Goal: Information Seeking & Learning: Get advice/opinions

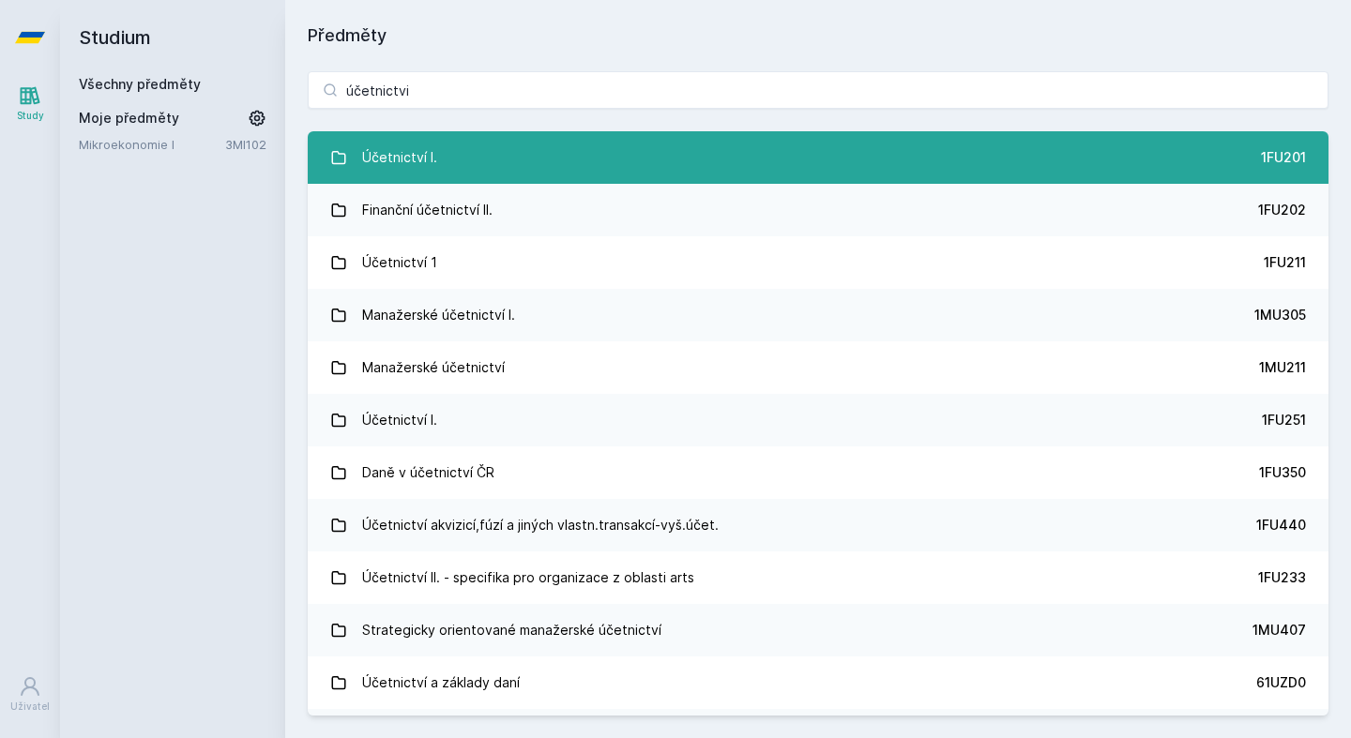
type input "účetnictvi"
click at [503, 165] on link "Účetnictví I. 1FU201" at bounding box center [818, 157] width 1021 height 53
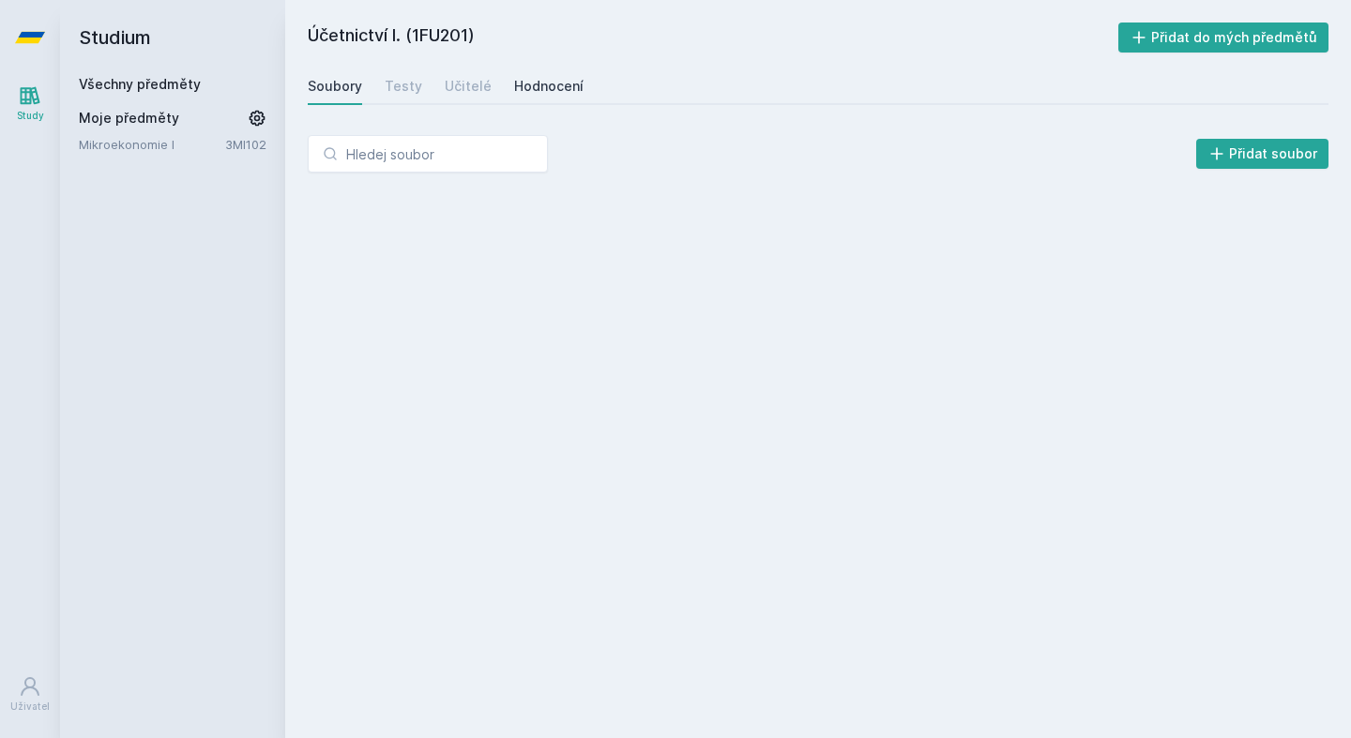
click at [559, 76] on link "Hodnocení" at bounding box center [548, 87] width 69 height 38
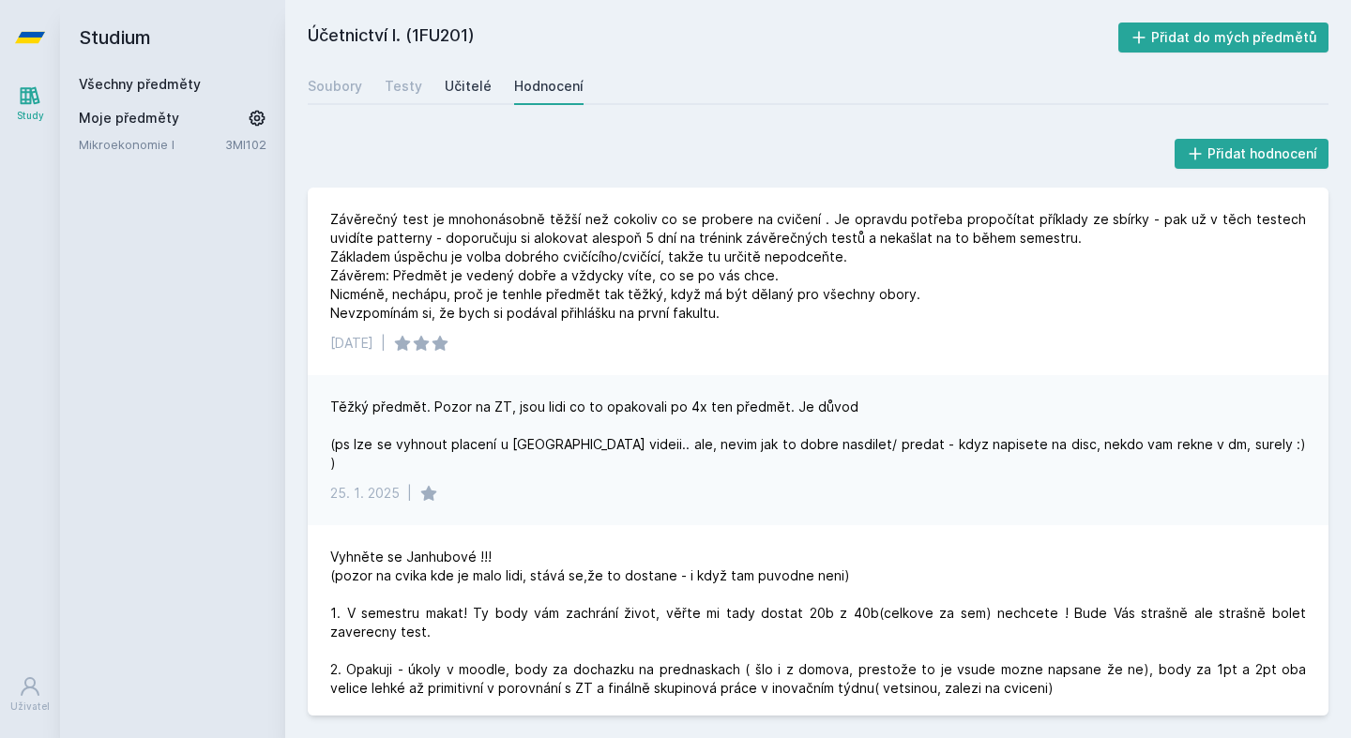
click at [464, 97] on link "Učitelé" at bounding box center [468, 87] width 47 height 38
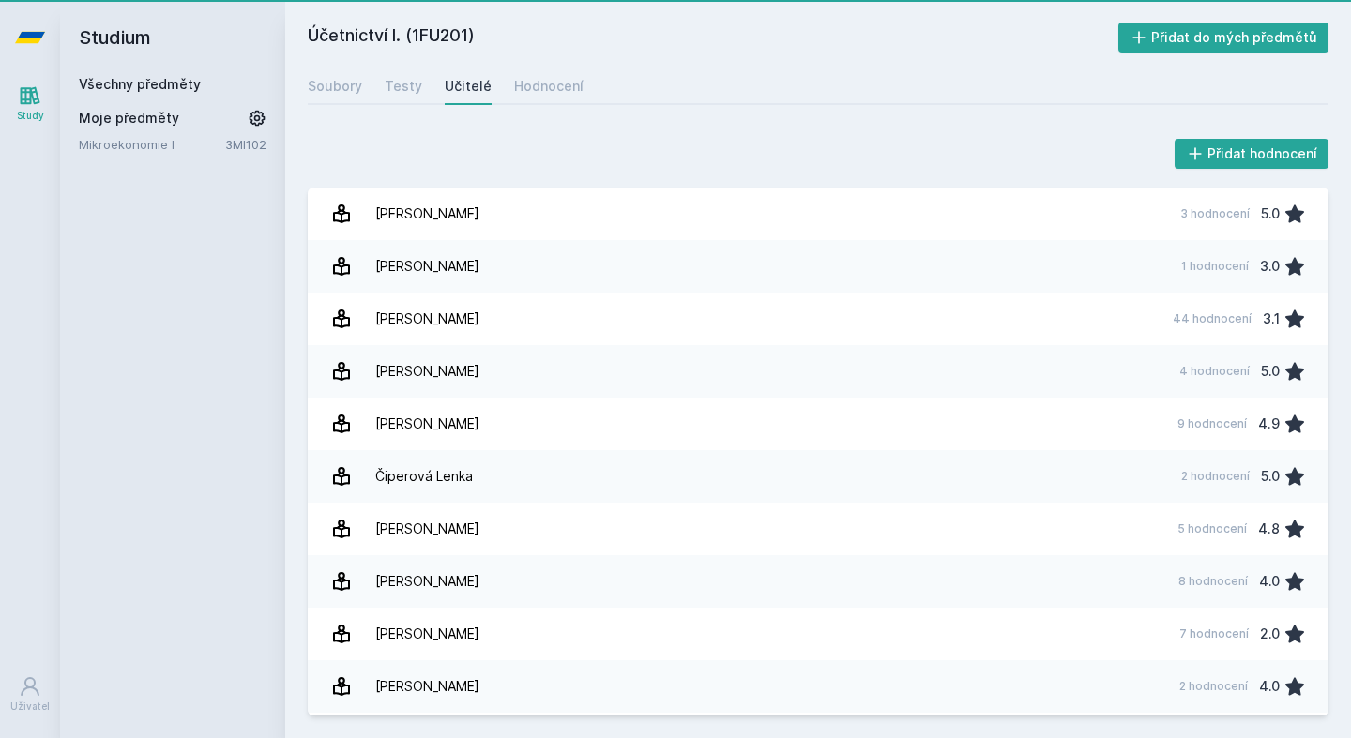
click at [472, 91] on div "Učitelé" at bounding box center [468, 86] width 47 height 19
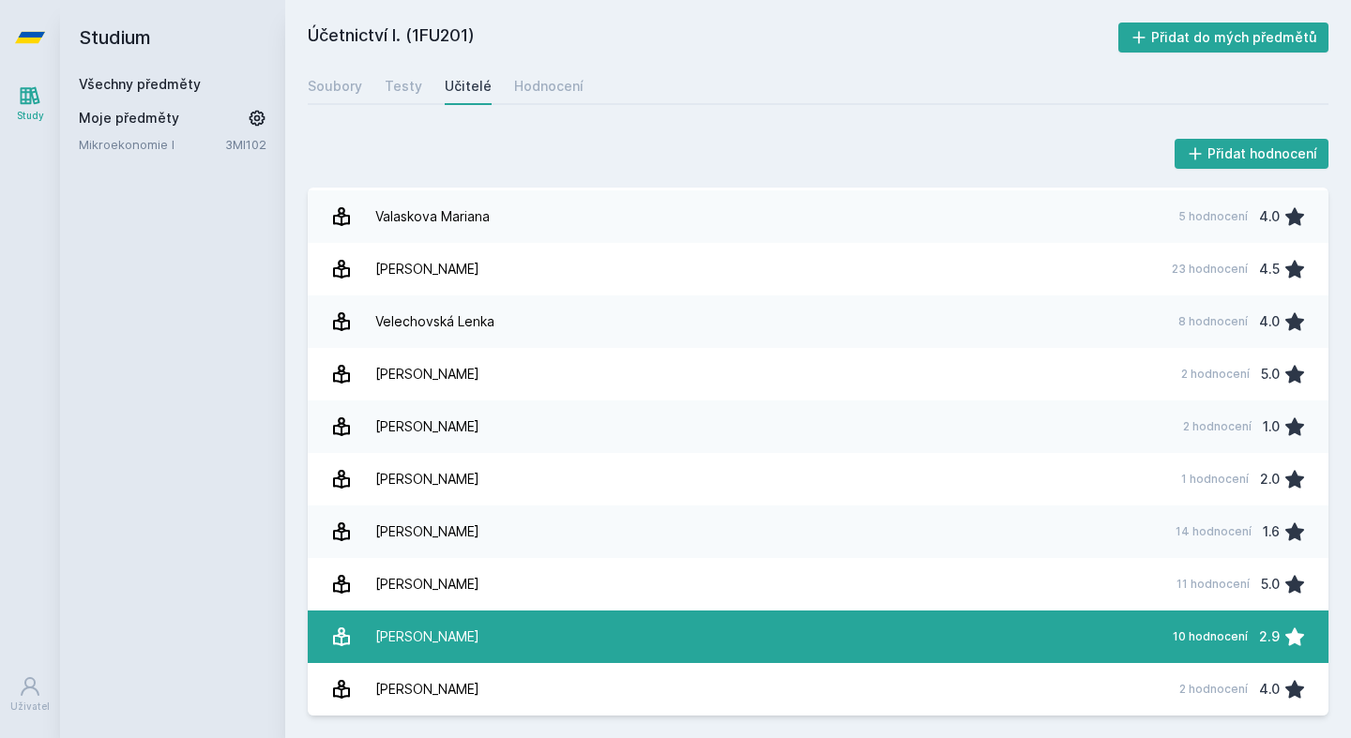
scroll to position [3307, 0]
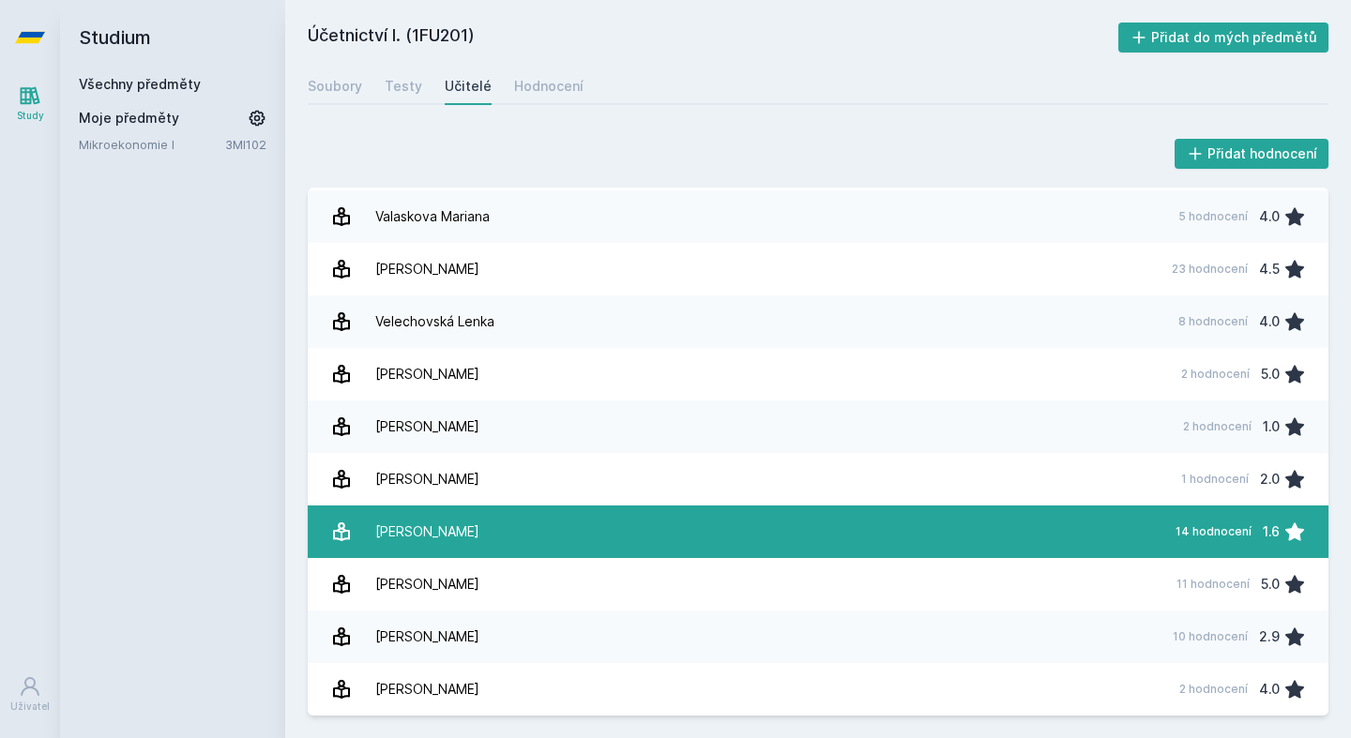
click at [537, 535] on link "[PERSON_NAME] 14 hodnocení 1.6" at bounding box center [818, 532] width 1021 height 53
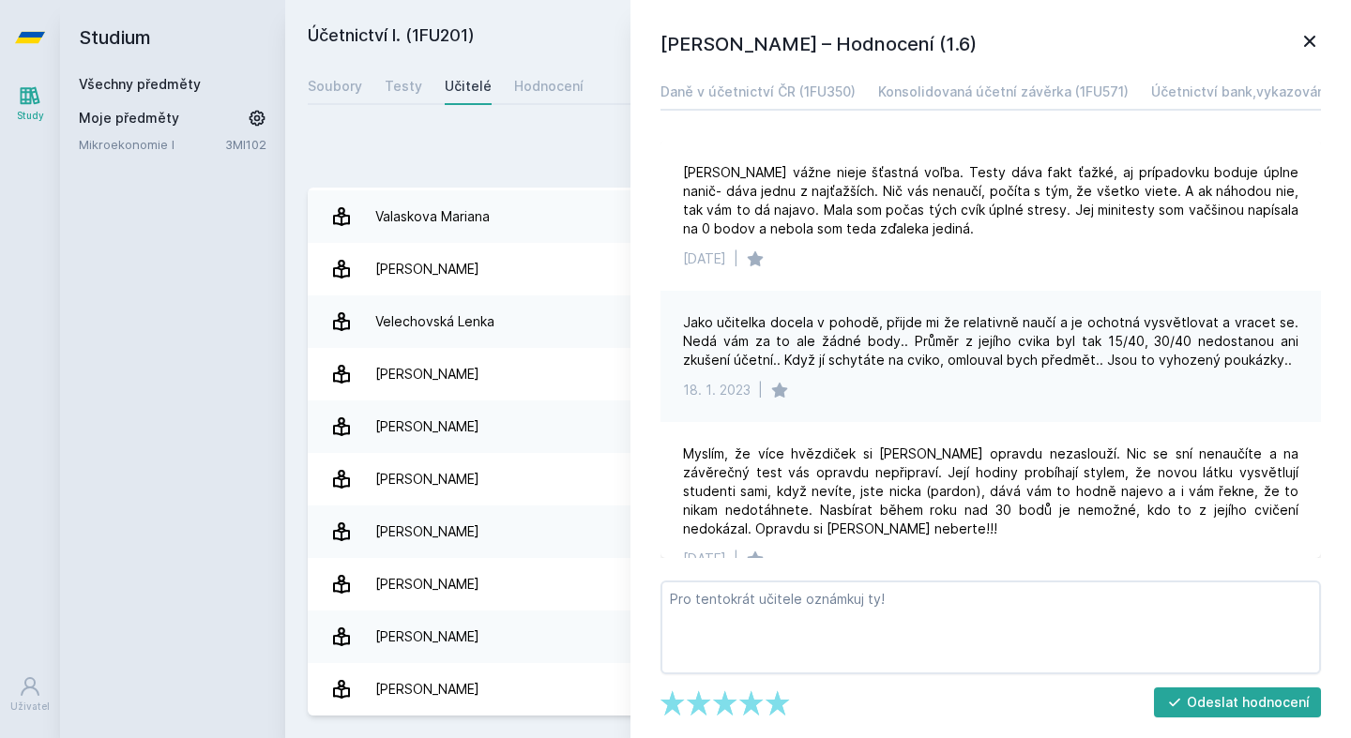
drag, startPoint x: 984, startPoint y: 45, endPoint x: 925, endPoint y: 44, distance: 59.1
click at [925, 44] on h1 "[PERSON_NAME] – Hodnocení (1.6)" at bounding box center [979, 44] width 638 height 28
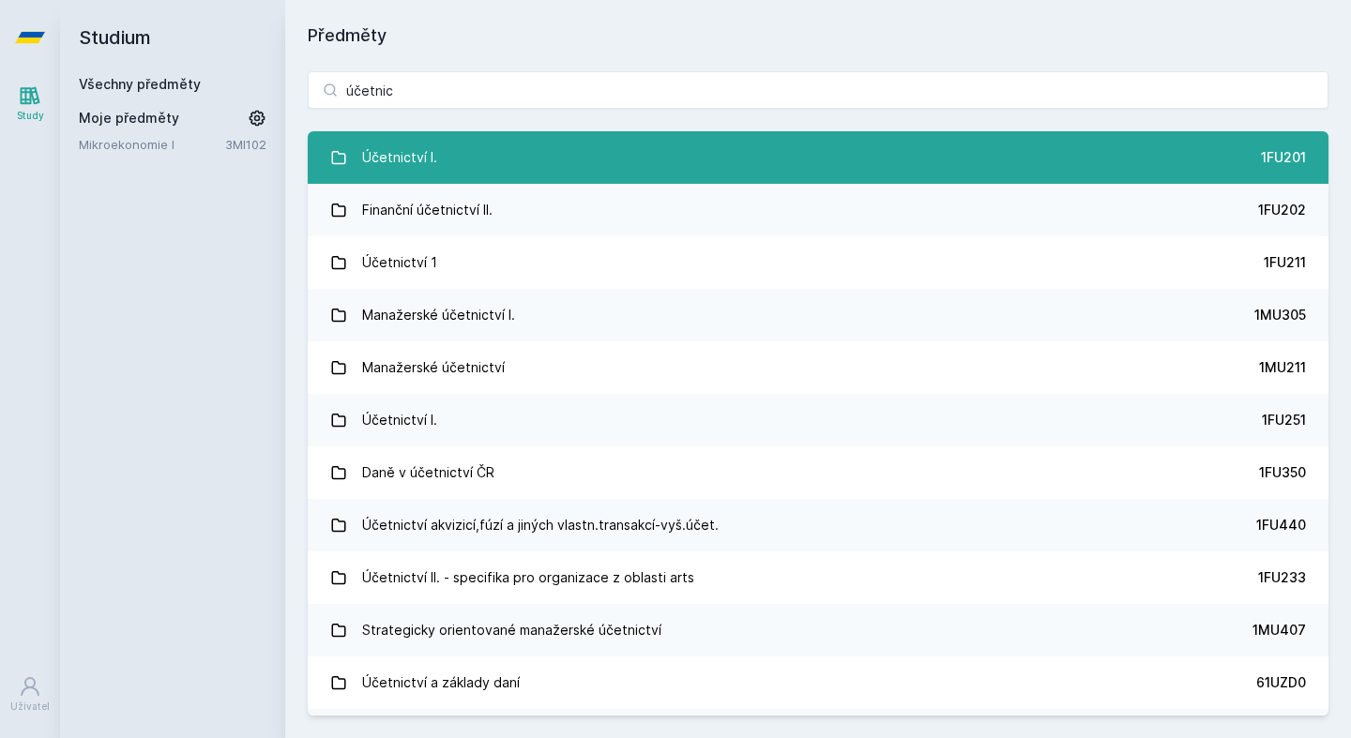
type input "účetnic"
click at [711, 168] on link "Účetnictví I. 1FU201" at bounding box center [818, 157] width 1021 height 53
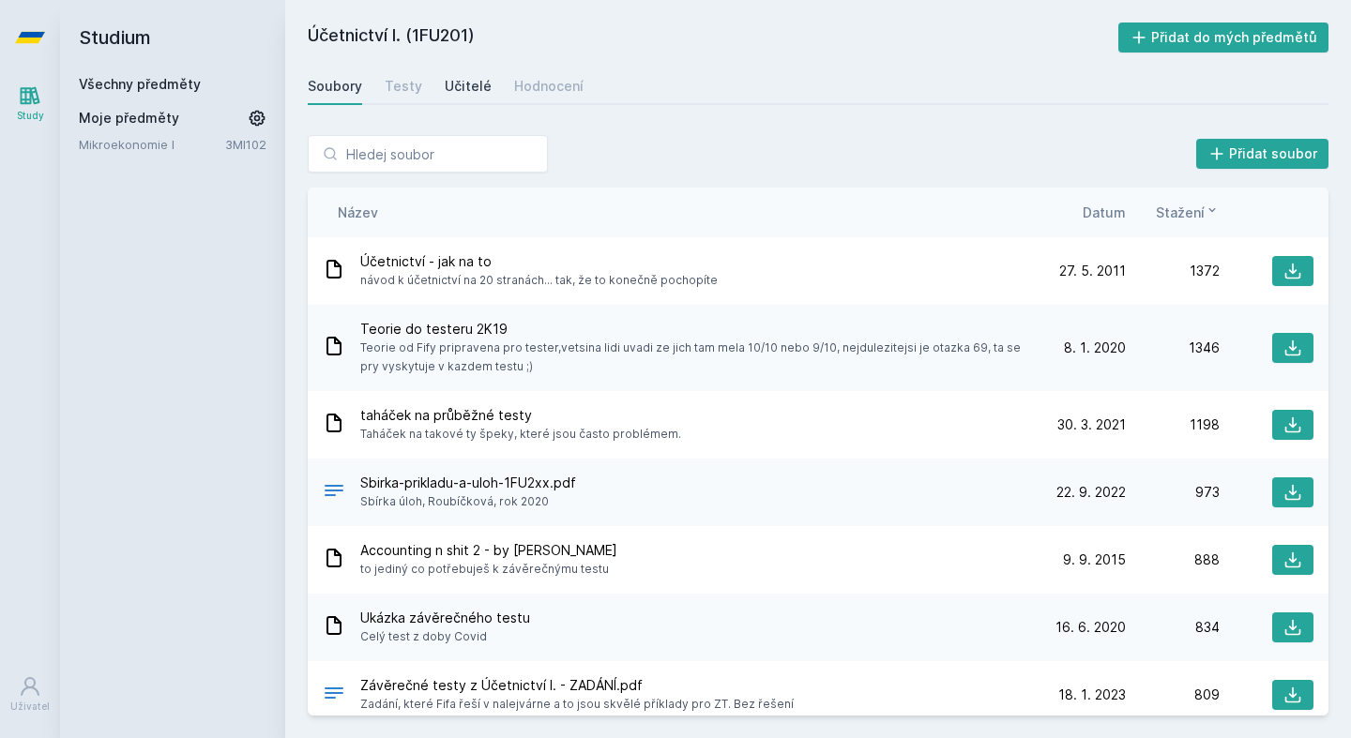
click at [454, 92] on div "Učitelé" at bounding box center [468, 86] width 47 height 19
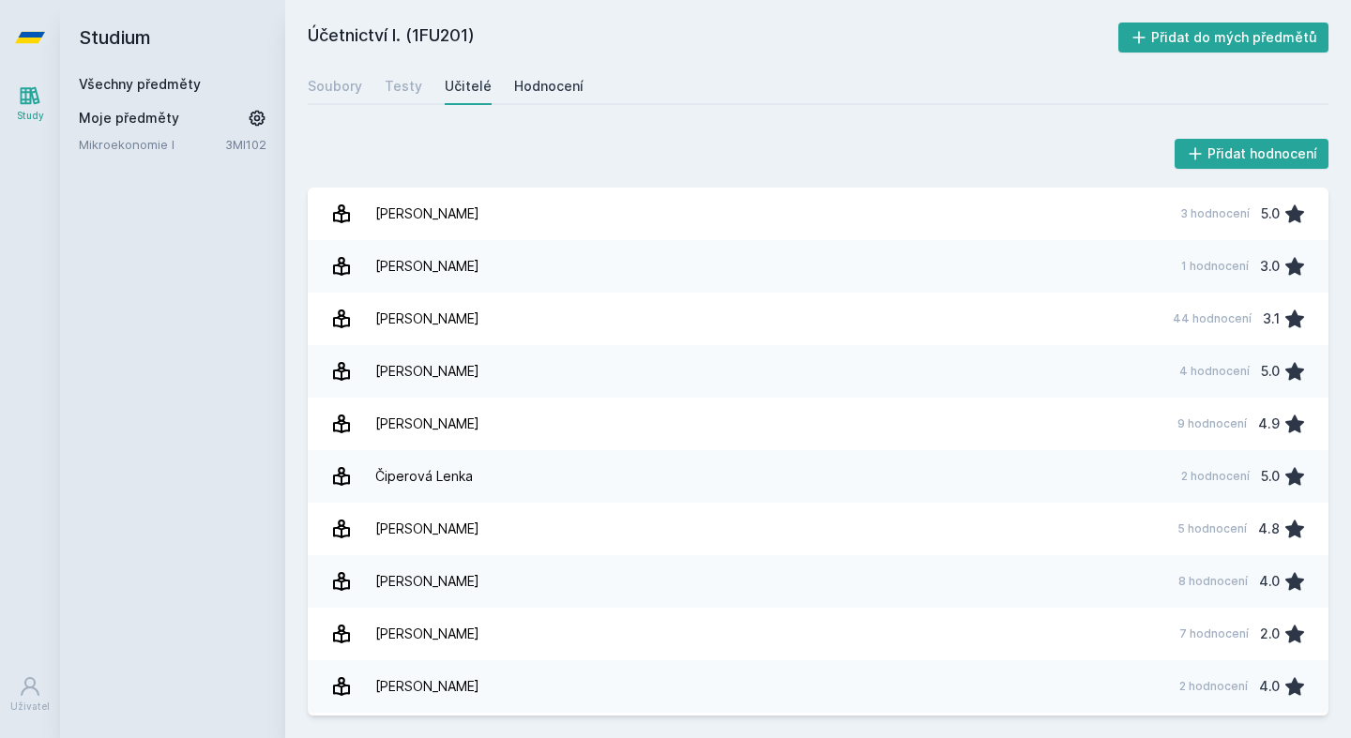
click at [537, 89] on div "Hodnocení" at bounding box center [548, 86] width 69 height 19
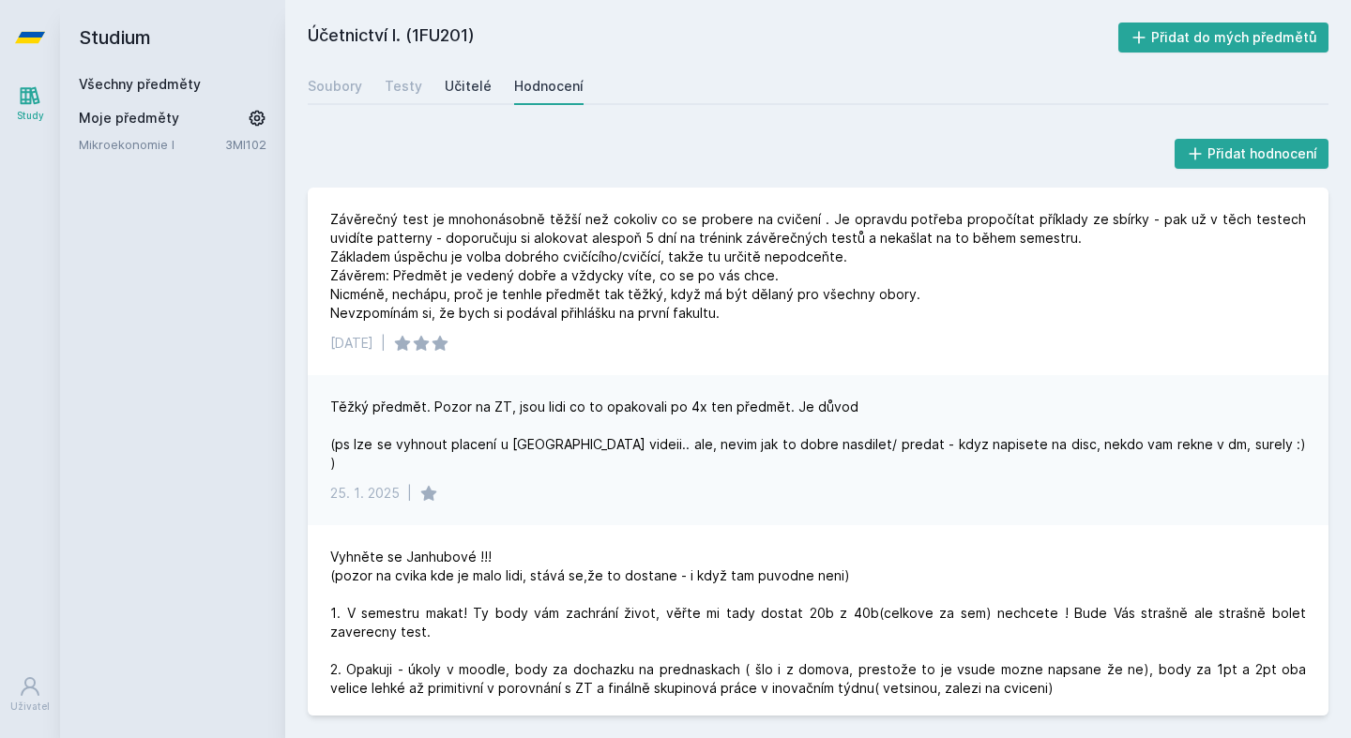
click at [472, 82] on div "Učitelé" at bounding box center [468, 86] width 47 height 19
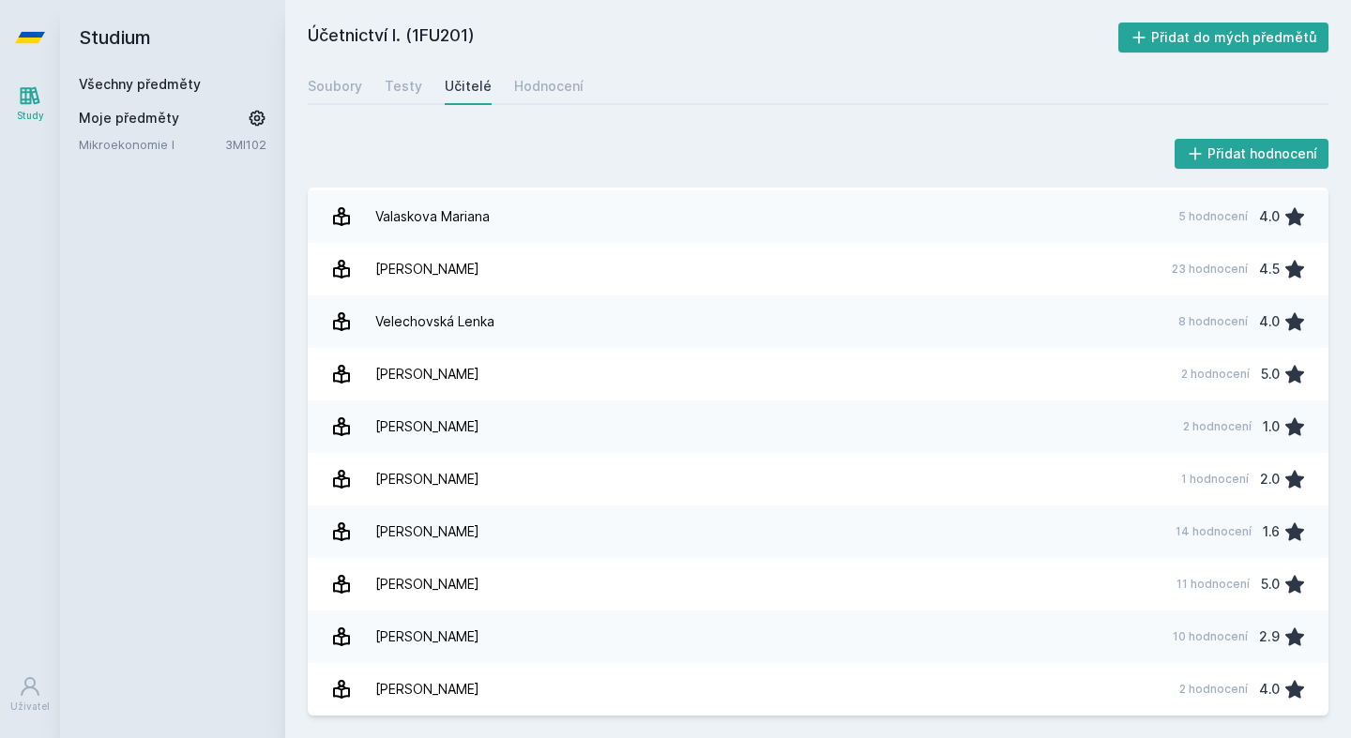
scroll to position [3307, 0]
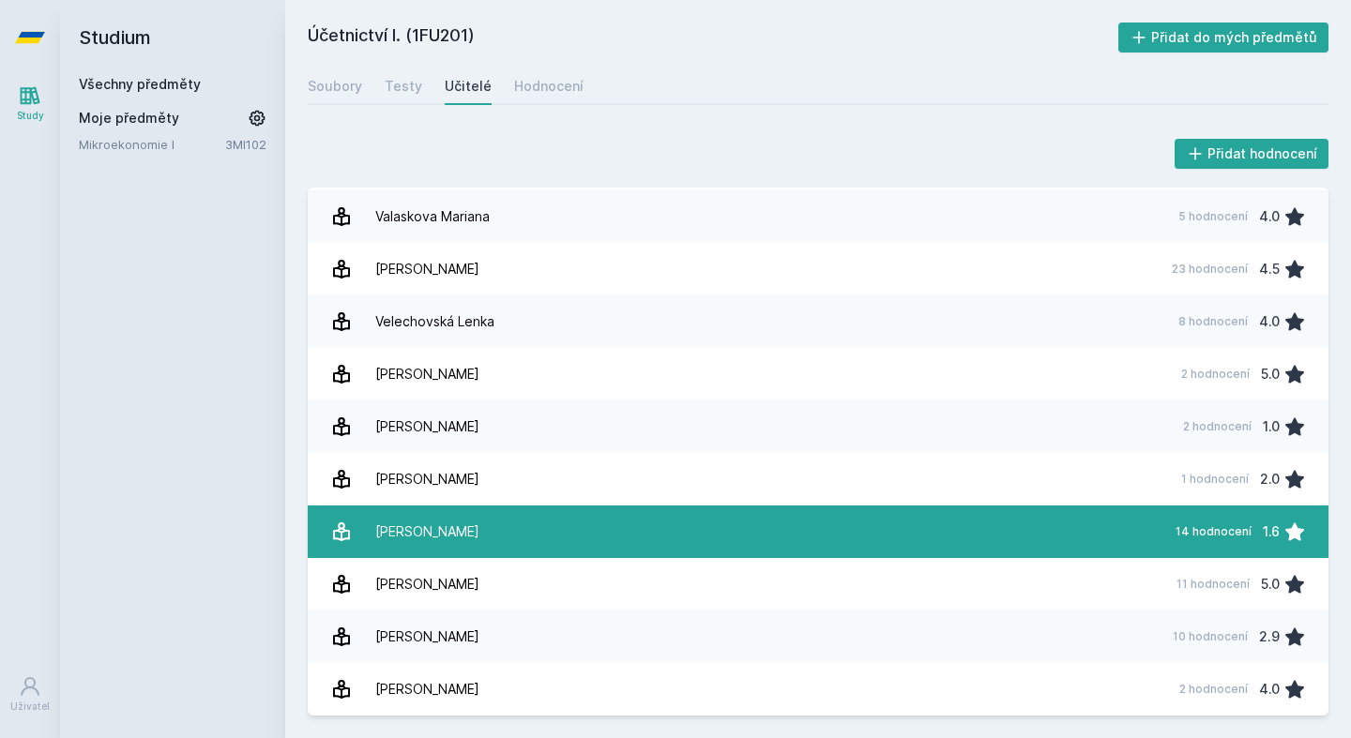
click at [601, 525] on link "[PERSON_NAME] 14 hodnocení 1.6" at bounding box center [818, 532] width 1021 height 53
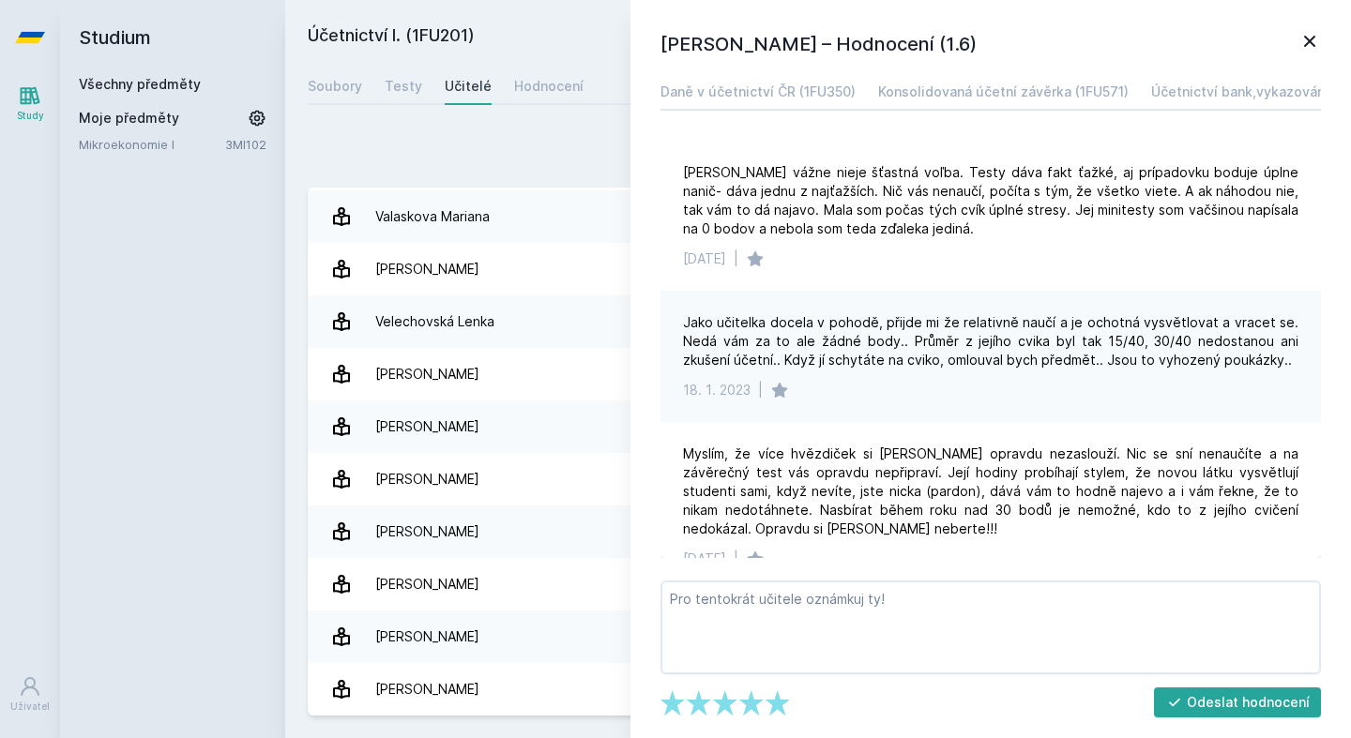
click at [1305, 40] on icon at bounding box center [1309, 41] width 23 height 23
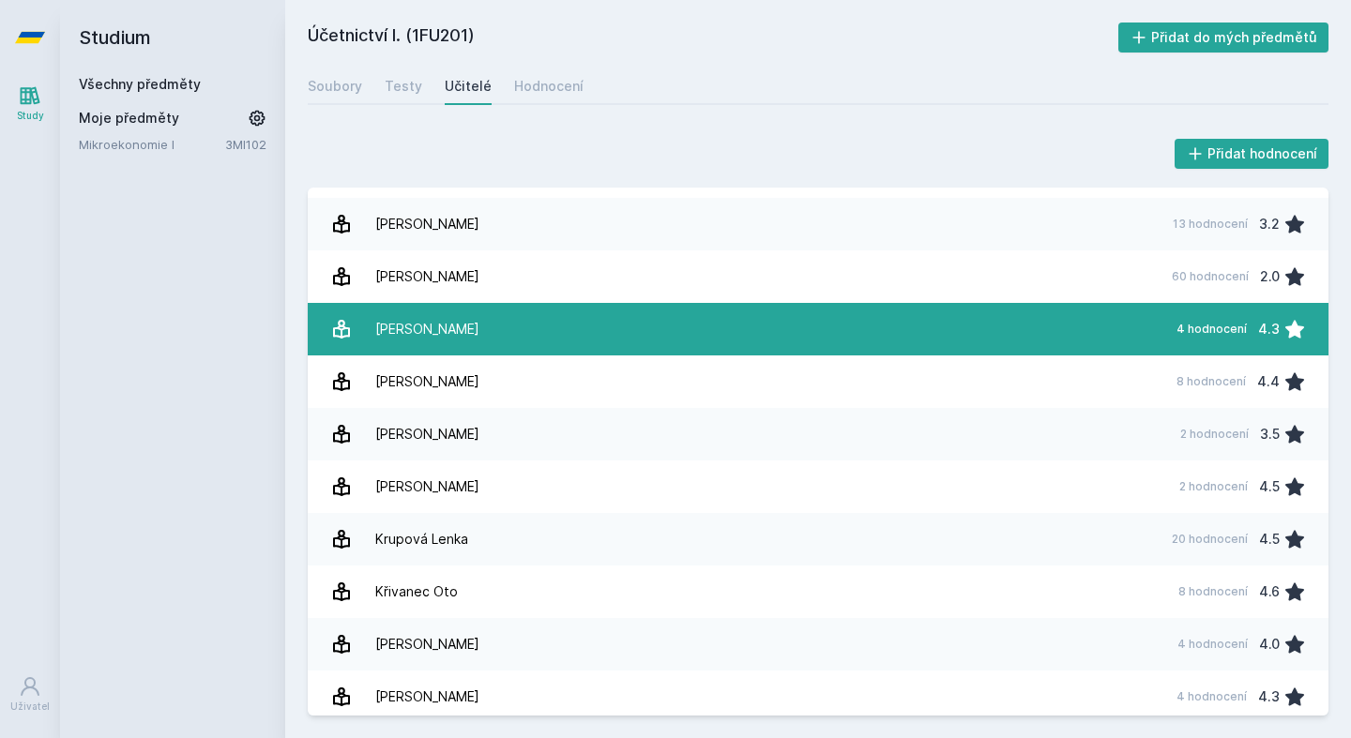
scroll to position [787, 0]
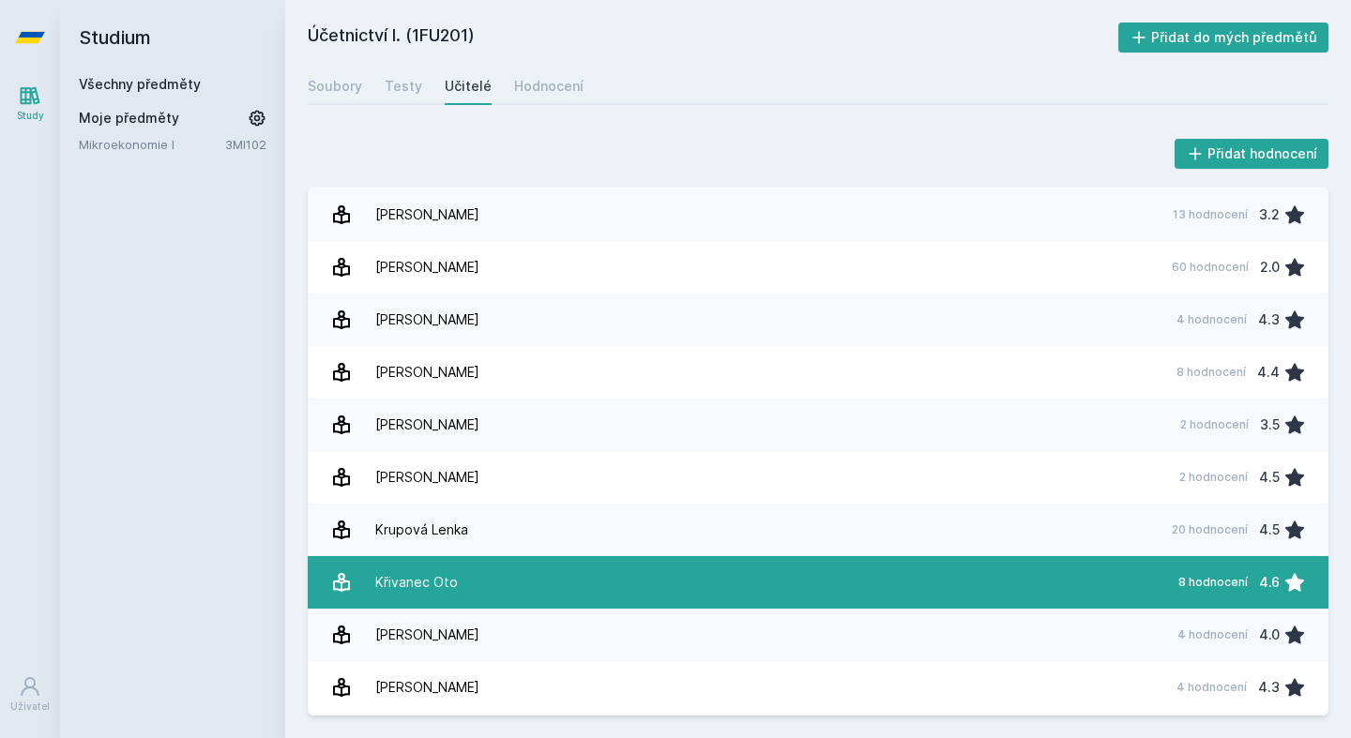
click at [1285, 590] on icon at bounding box center [1294, 582] width 23 height 23
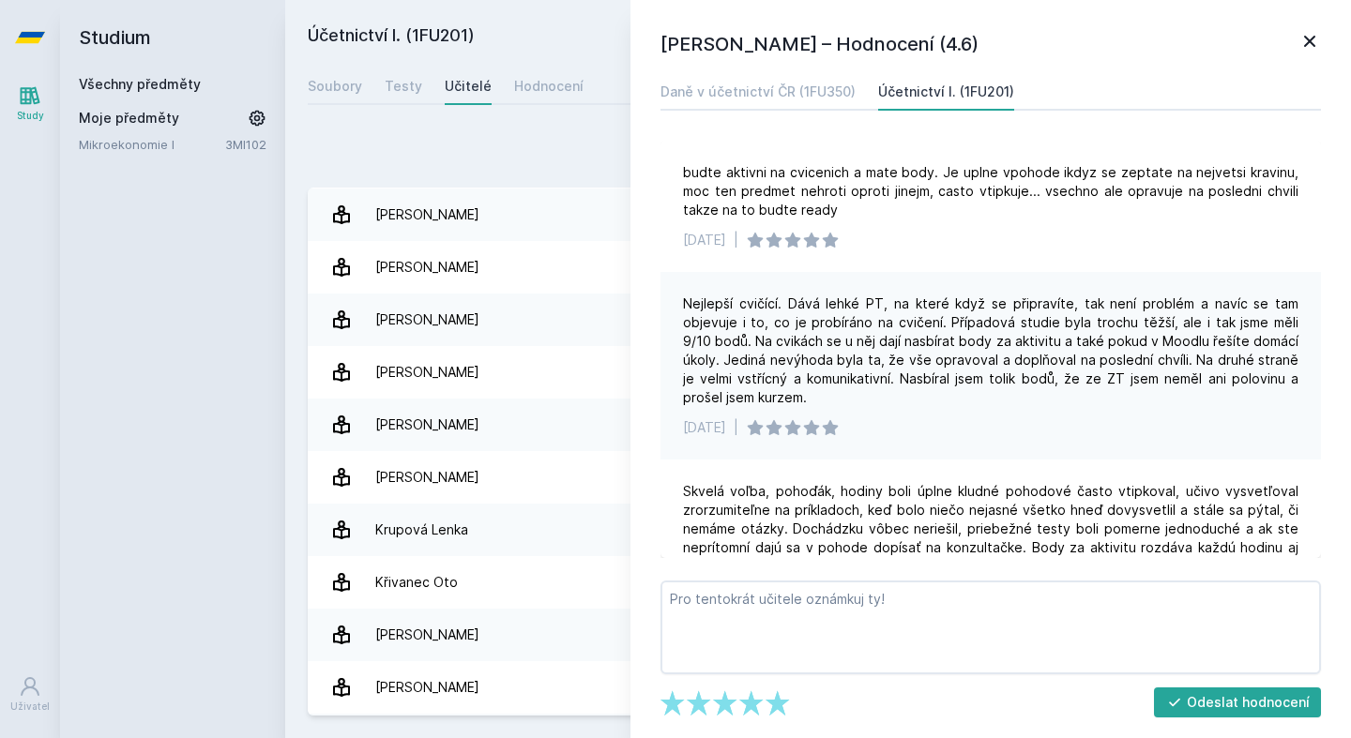
click at [1312, 53] on link at bounding box center [1309, 44] width 23 height 28
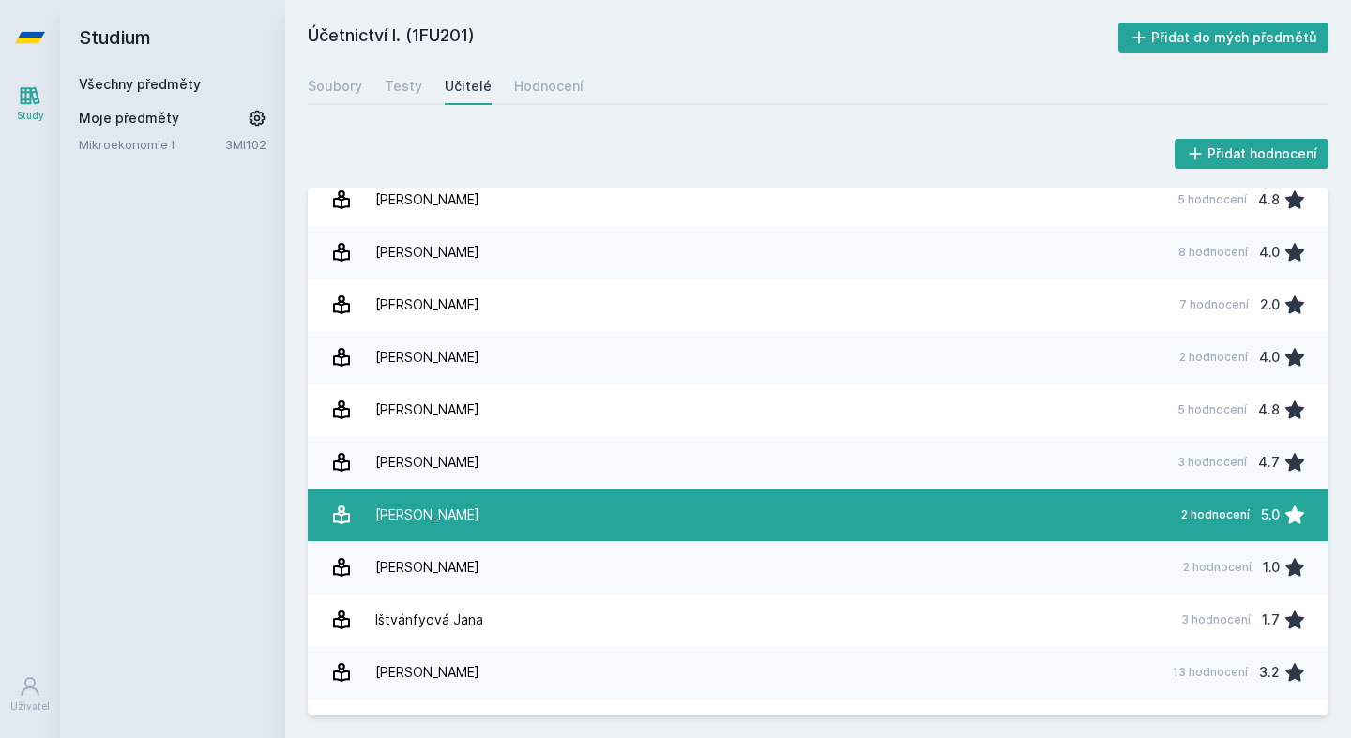
scroll to position [328, 0]
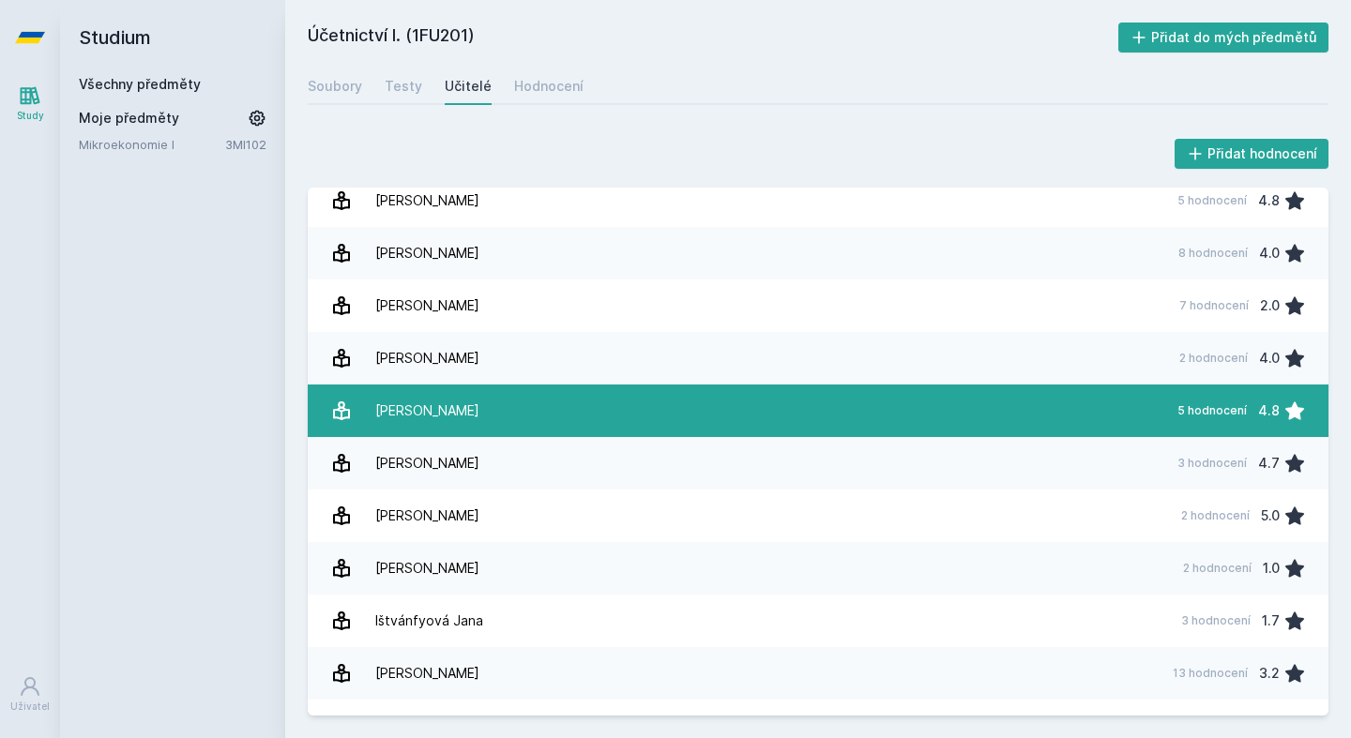
click at [1003, 411] on link "[PERSON_NAME] 5 hodnocení 4.8" at bounding box center [818, 411] width 1021 height 53
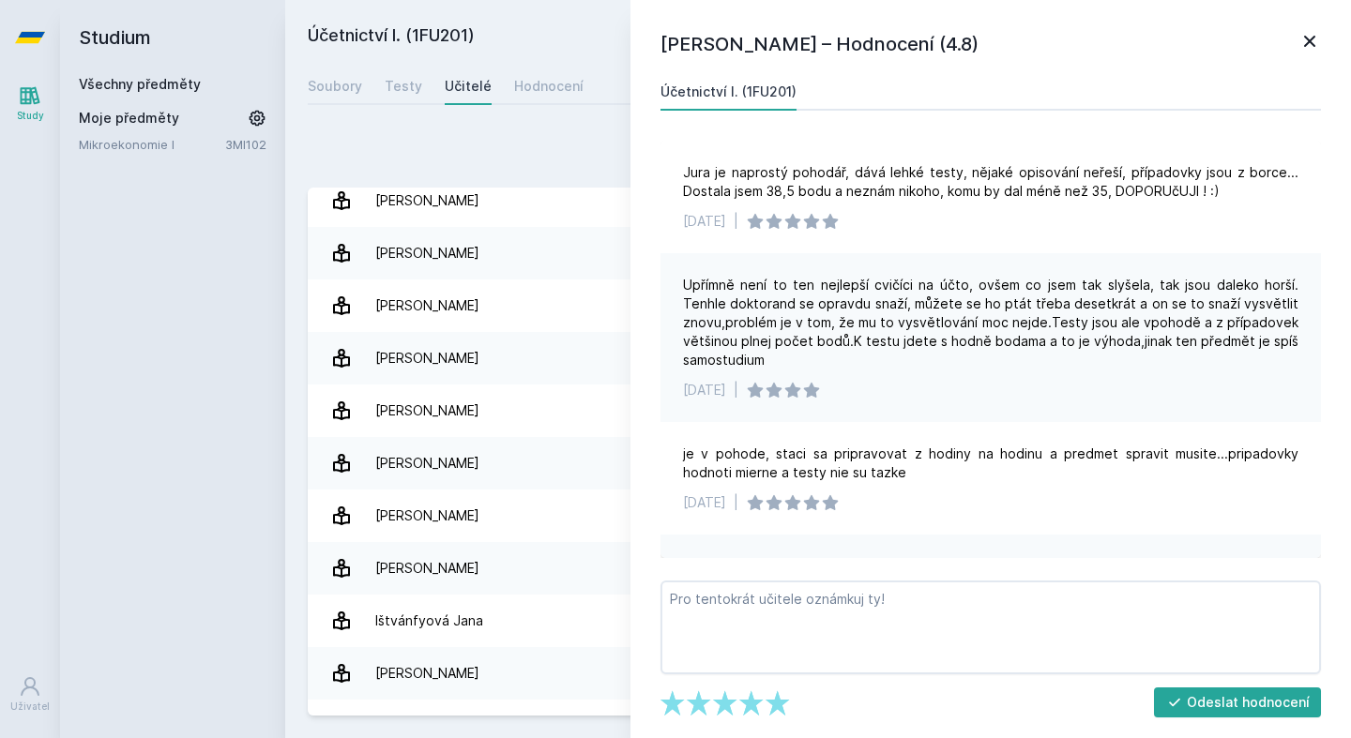
click at [1300, 43] on icon at bounding box center [1309, 41] width 23 height 23
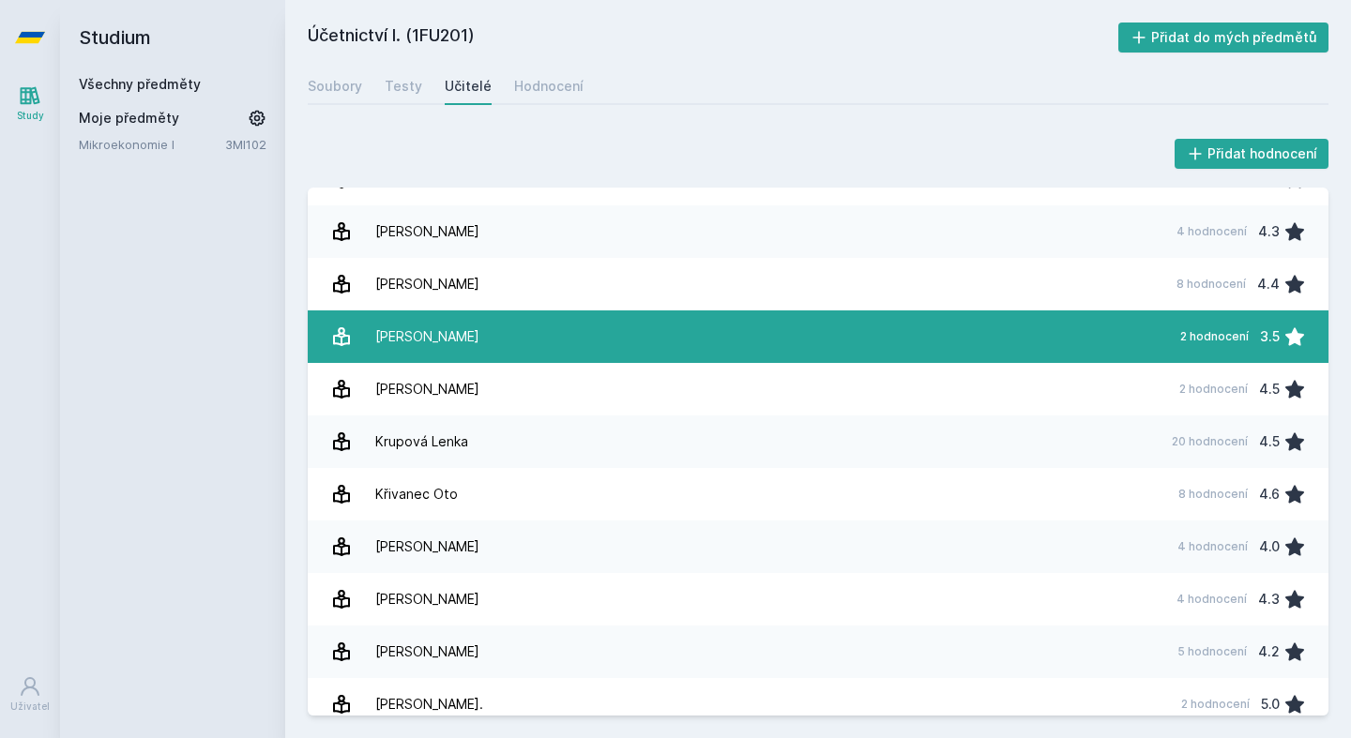
scroll to position [647, 0]
